Goal: Contribute content: Add original content to the website for others to see

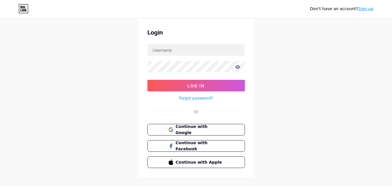
scroll to position [28, 0]
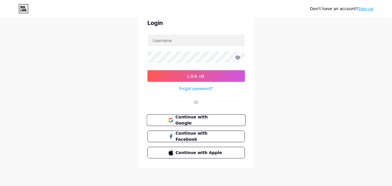
click at [188, 120] on span "Continue with Google" at bounding box center [199, 120] width 48 height 12
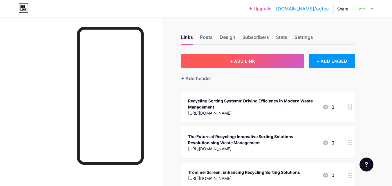
click at [245, 64] on button "+ ADD LINK" at bounding box center [242, 61] width 123 height 14
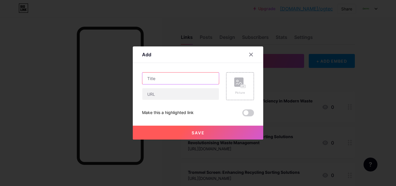
click at [172, 78] on input "text" at bounding box center [180, 78] width 77 height 12
paste input "How Does a Vibrating Screen Improve Efficiency in Tyre Recycling"
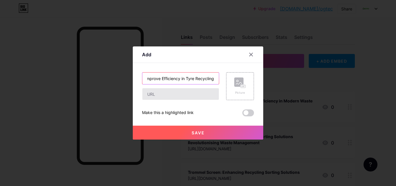
type input "How Does a Vibrating Screen Improve Efficiency in Tyre Recycling"
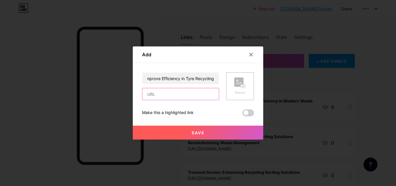
click at [159, 93] on input "text" at bounding box center [180, 94] width 77 height 12
click at [153, 94] on input "text" at bounding box center [180, 94] width 77 height 12
paste input "[URL][DOMAIN_NAME]"
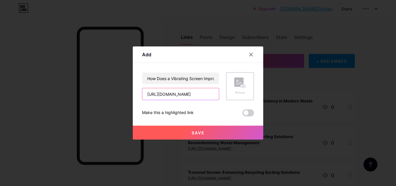
type input "[URL][DOMAIN_NAME]"
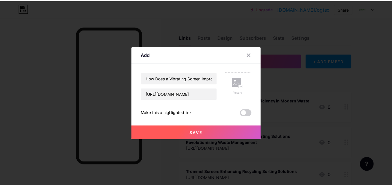
scroll to position [0, 0]
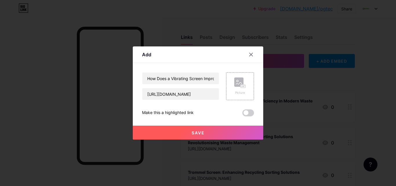
click at [213, 112] on div "Make this a highlighted link" at bounding box center [198, 112] width 112 height 7
click at [249, 114] on span at bounding box center [248, 112] width 12 height 7
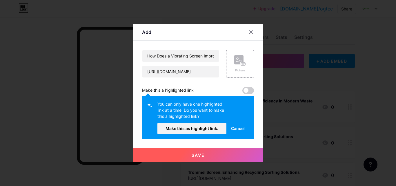
click at [194, 152] on button "Save" at bounding box center [198, 155] width 130 height 14
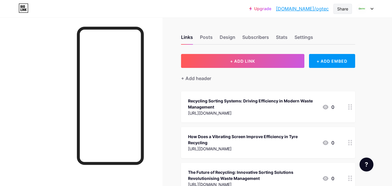
click at [339, 10] on div "Share" at bounding box center [342, 9] width 11 height 6
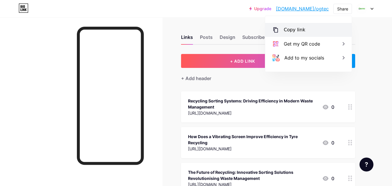
click at [276, 28] on icon at bounding box center [275, 29] width 7 height 7
